Goal: Browse casually: Explore the website without a specific task or goal

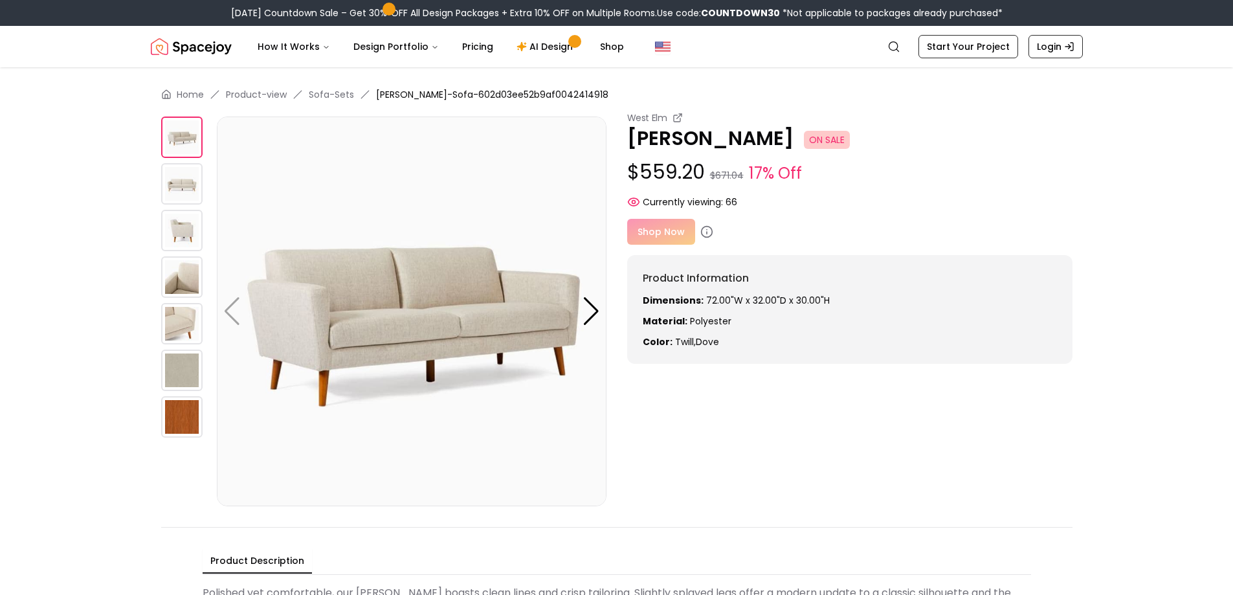
click at [195, 275] on img at bounding box center [181, 276] width 41 height 41
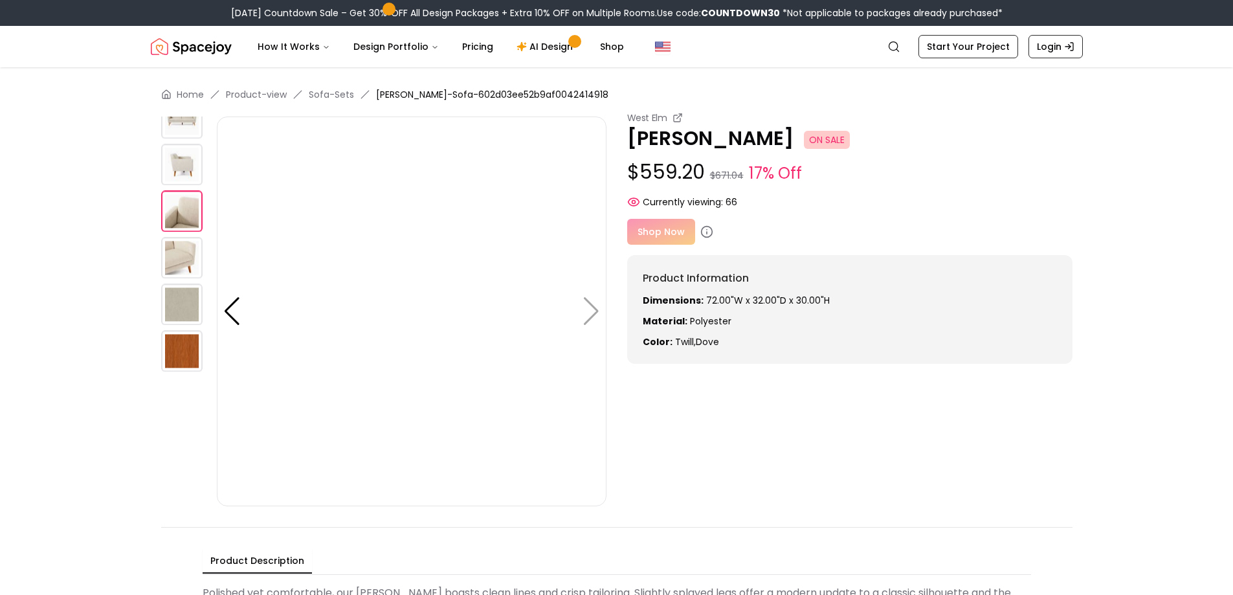
click at [179, 225] on img at bounding box center [181, 210] width 41 height 41
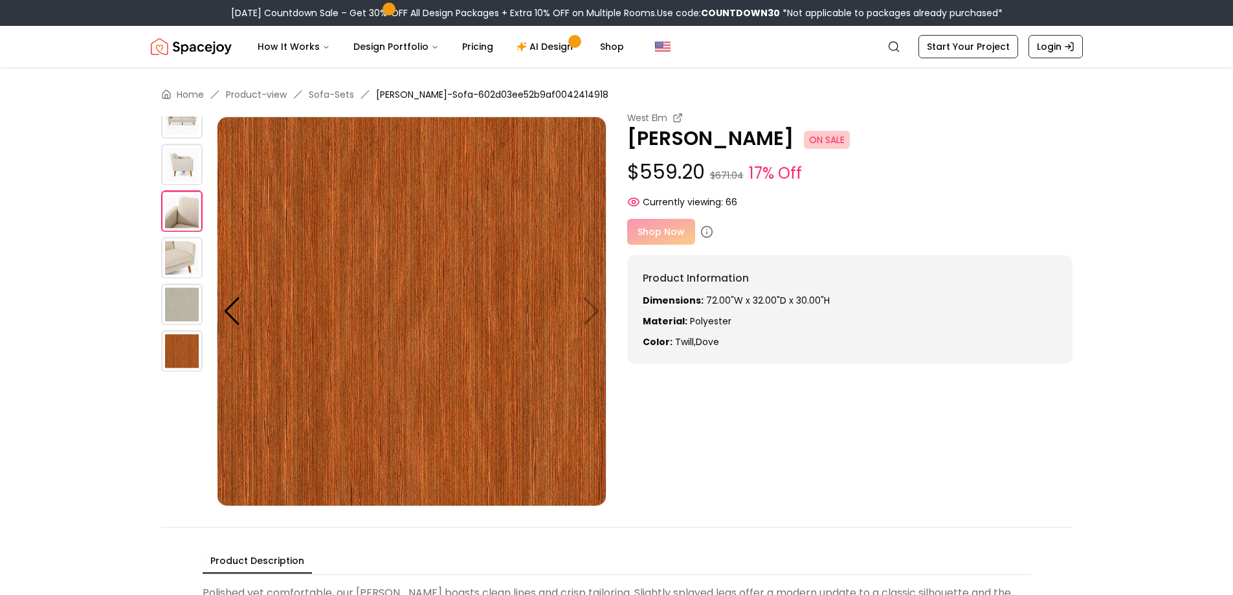
click at [179, 252] on img at bounding box center [181, 257] width 41 height 41
click at [181, 155] on img at bounding box center [181, 164] width 41 height 41
click at [173, 249] on img at bounding box center [181, 257] width 41 height 41
click at [177, 312] on img at bounding box center [181, 303] width 41 height 41
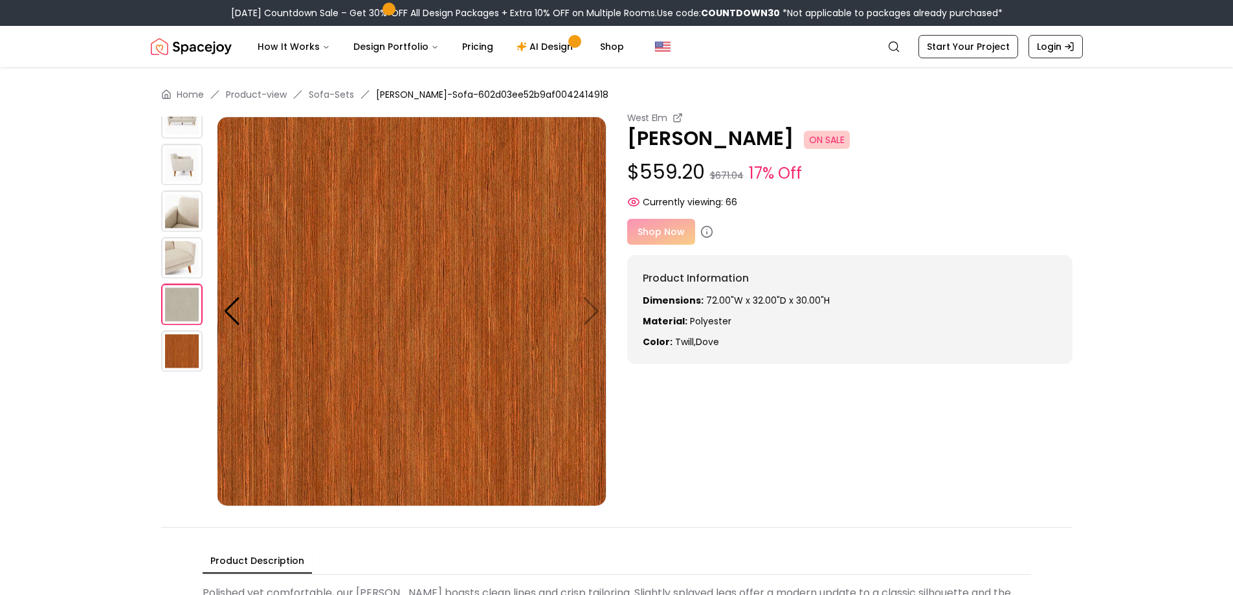
click at [181, 142] on div at bounding box center [189, 245] width 56 height 390
click at [186, 124] on img at bounding box center [181, 117] width 41 height 41
click at [186, 125] on img at bounding box center [181, 117] width 41 height 41
click at [179, 170] on img at bounding box center [181, 164] width 41 height 41
click at [179, 216] on img at bounding box center [181, 210] width 41 height 41
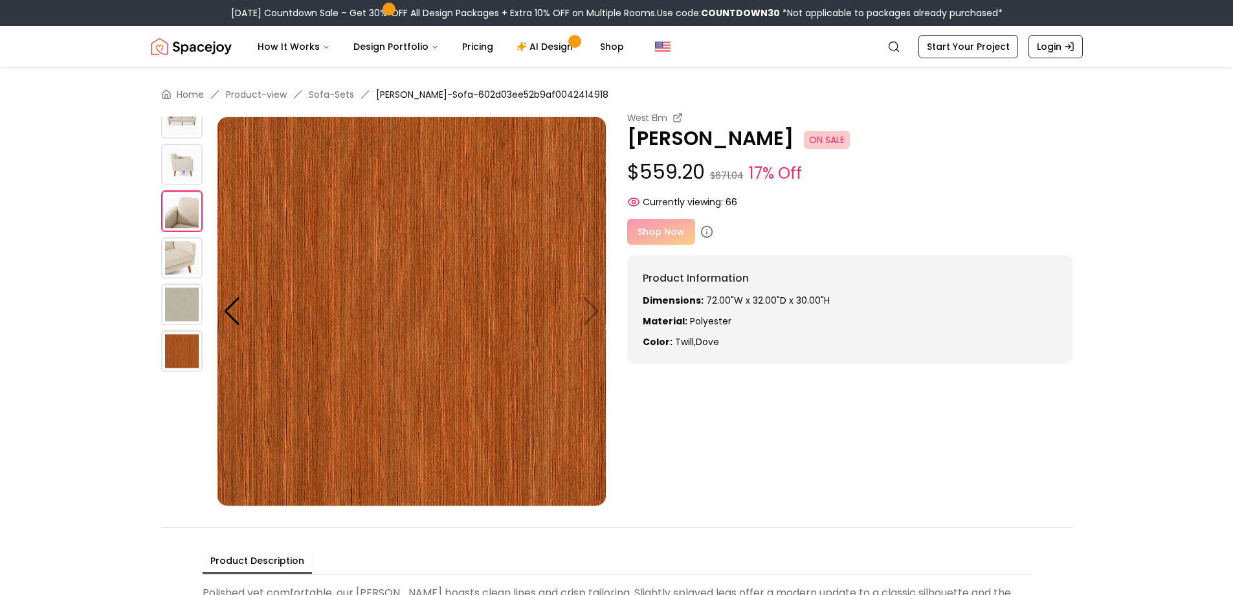
click at [179, 215] on img at bounding box center [181, 210] width 41 height 41
